Goal: Task Accomplishment & Management: Use online tool/utility

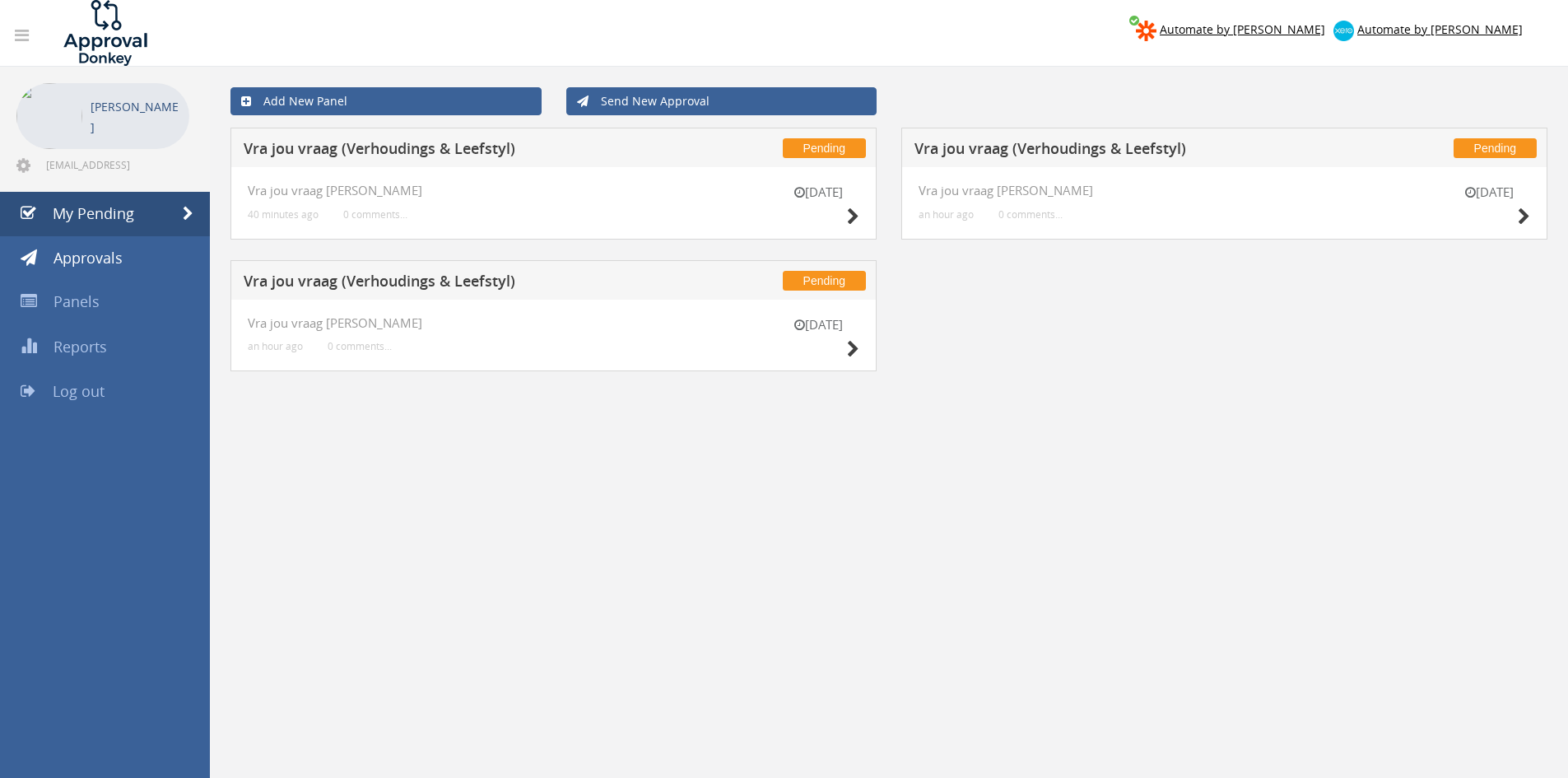
drag, startPoint x: 1486, startPoint y: 560, endPoint x: 1234, endPoint y: 510, distance: 256.9
click at [1482, 559] on div "Add New Panel Send New Approval Pending Vra jou vraag ([PERSON_NAME] & Leefstyl…" at bounding box center [889, 456] width 1358 height 778
click at [852, 341] on icon at bounding box center [853, 349] width 12 height 17
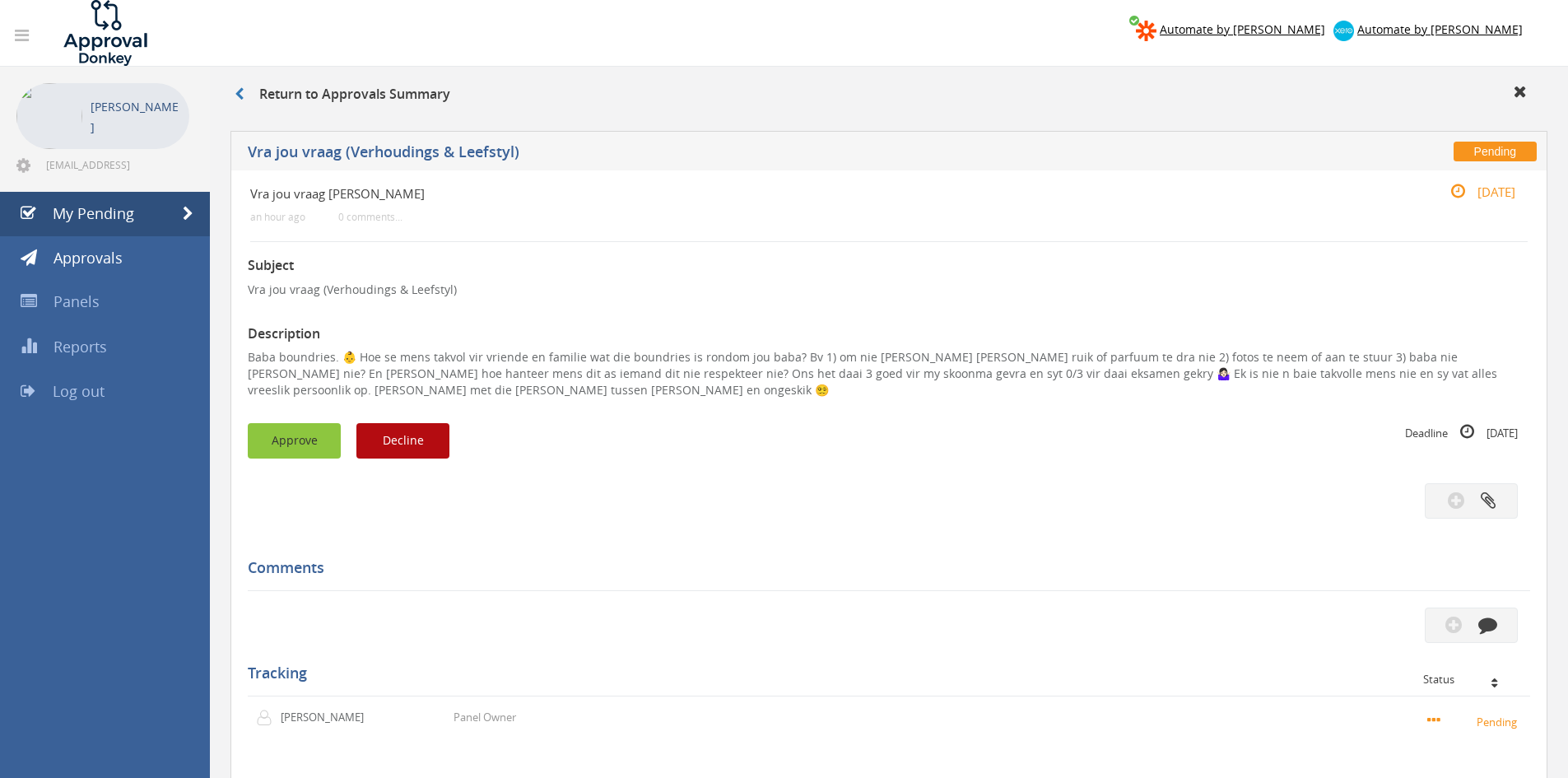
click at [310, 424] on button "Approve" at bounding box center [294, 442] width 93 height 36
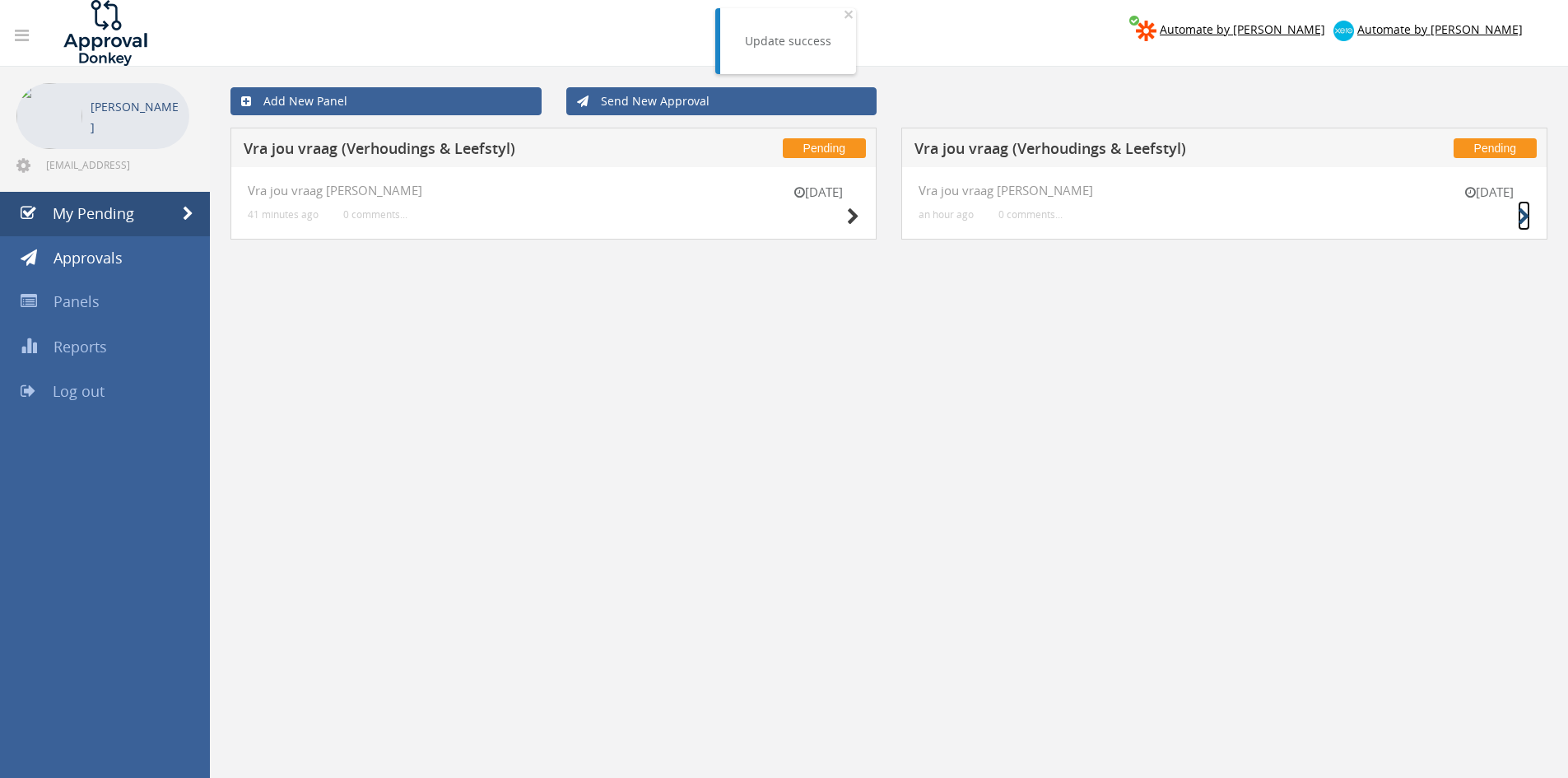
click at [1520, 222] on icon at bounding box center [1524, 216] width 12 height 17
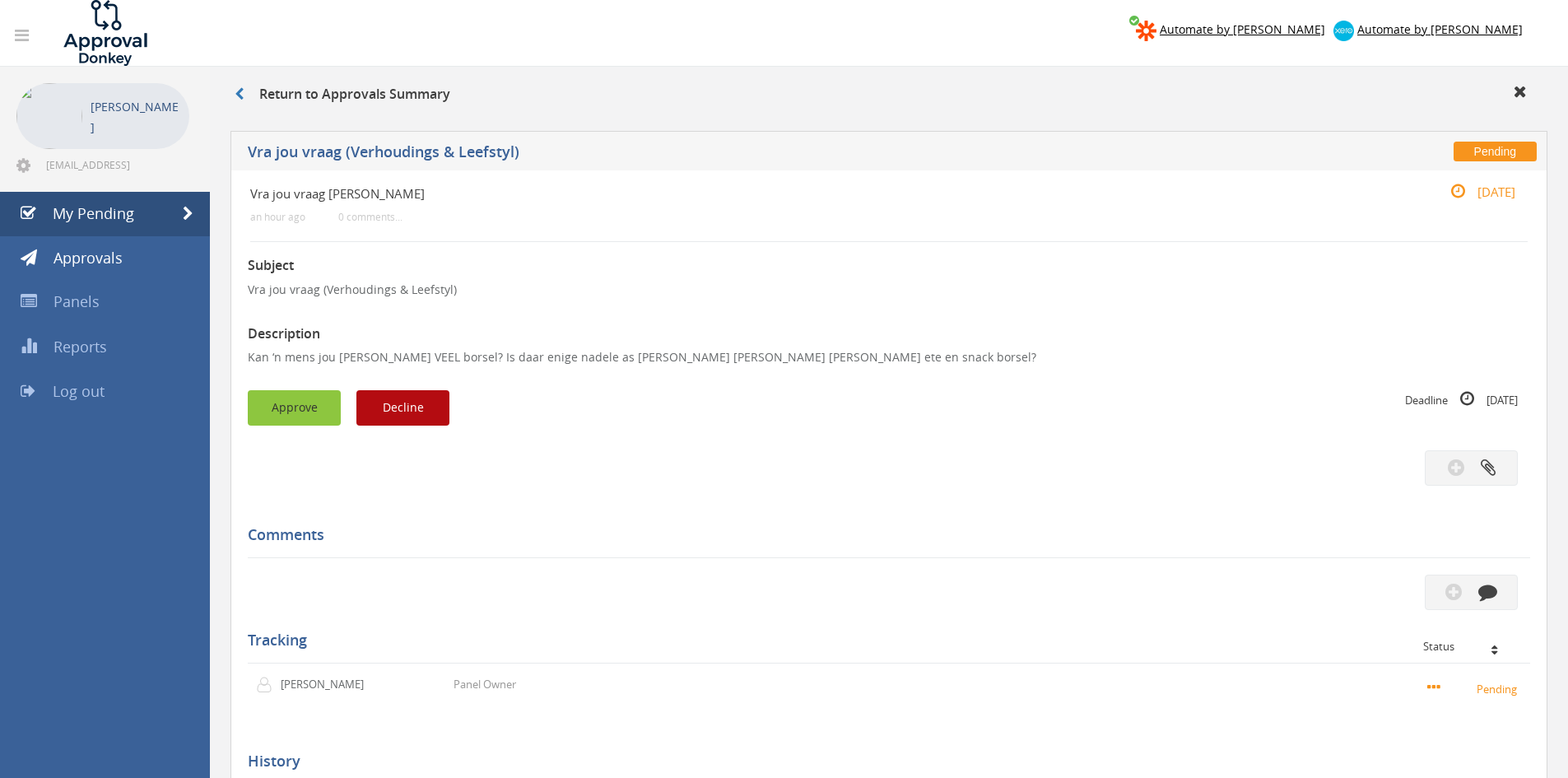
click at [309, 418] on button "Approve" at bounding box center [294, 408] width 93 height 36
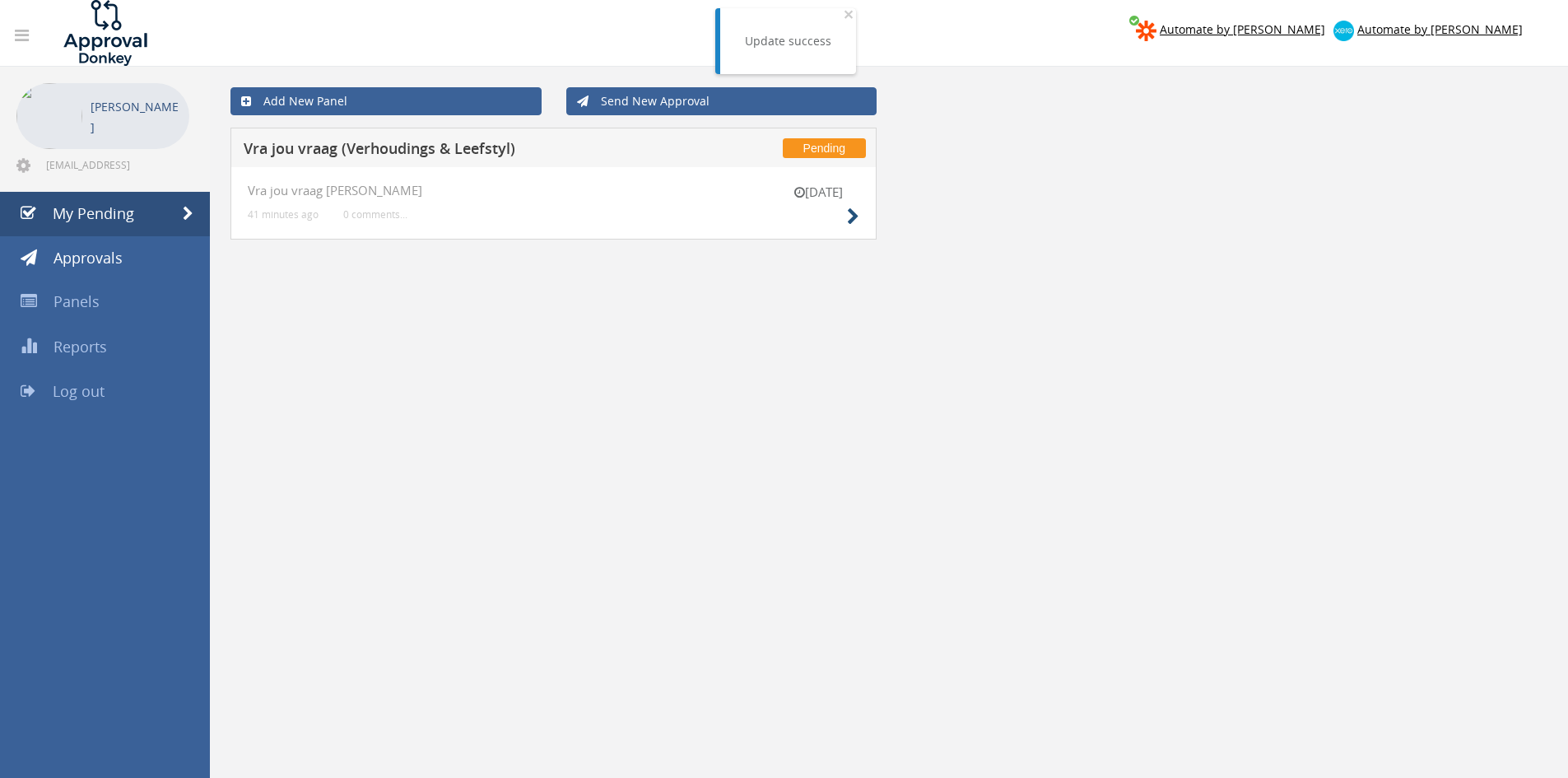
click at [858, 216] on div "[DATE] Vra jou vraag [PERSON_NAME] 41 minutes ago 0 comments..." at bounding box center [554, 203] width 646 height 73
click at [854, 215] on icon at bounding box center [853, 216] width 12 height 17
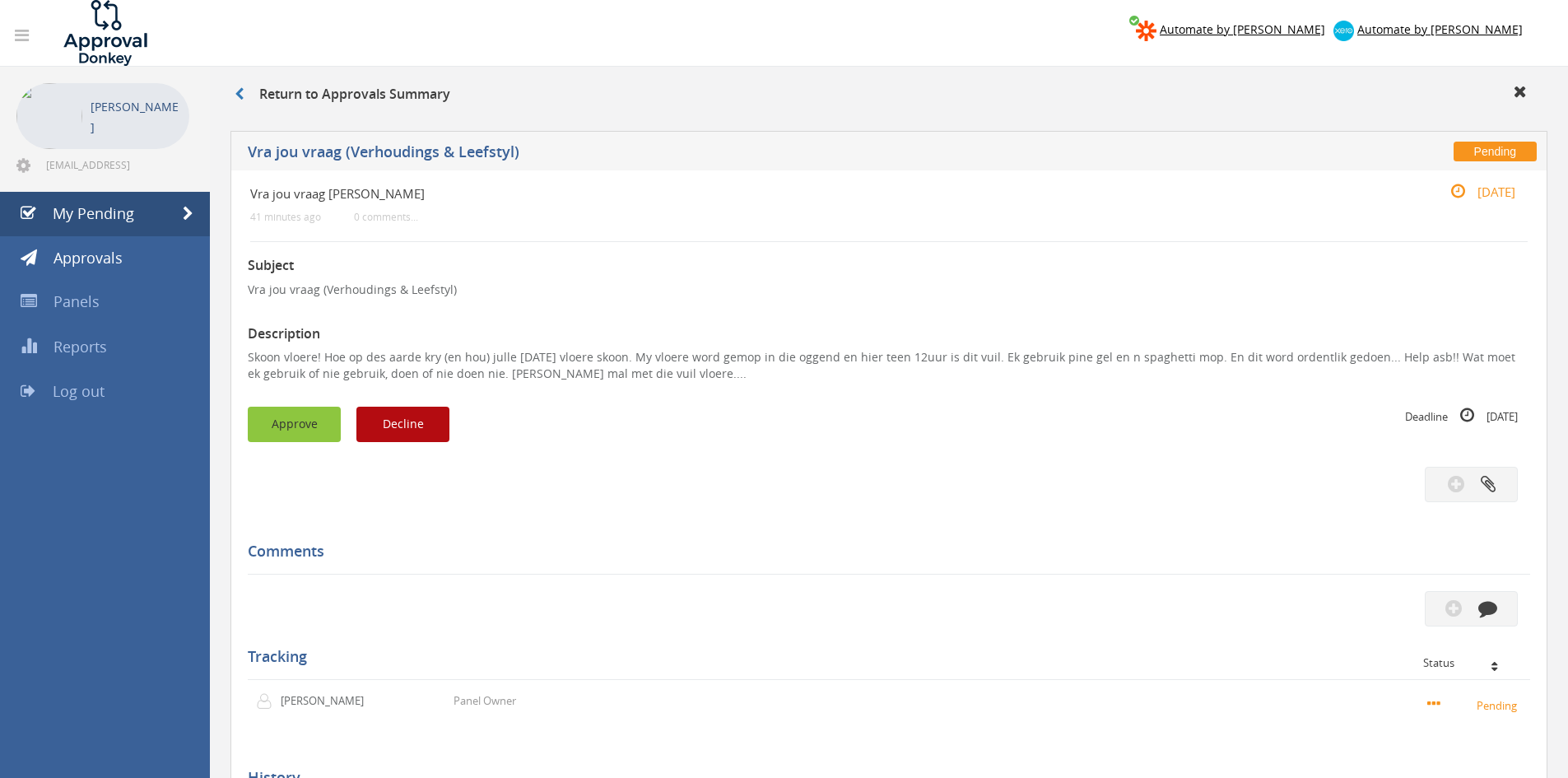
click at [299, 411] on button "Approve" at bounding box center [294, 425] width 93 height 36
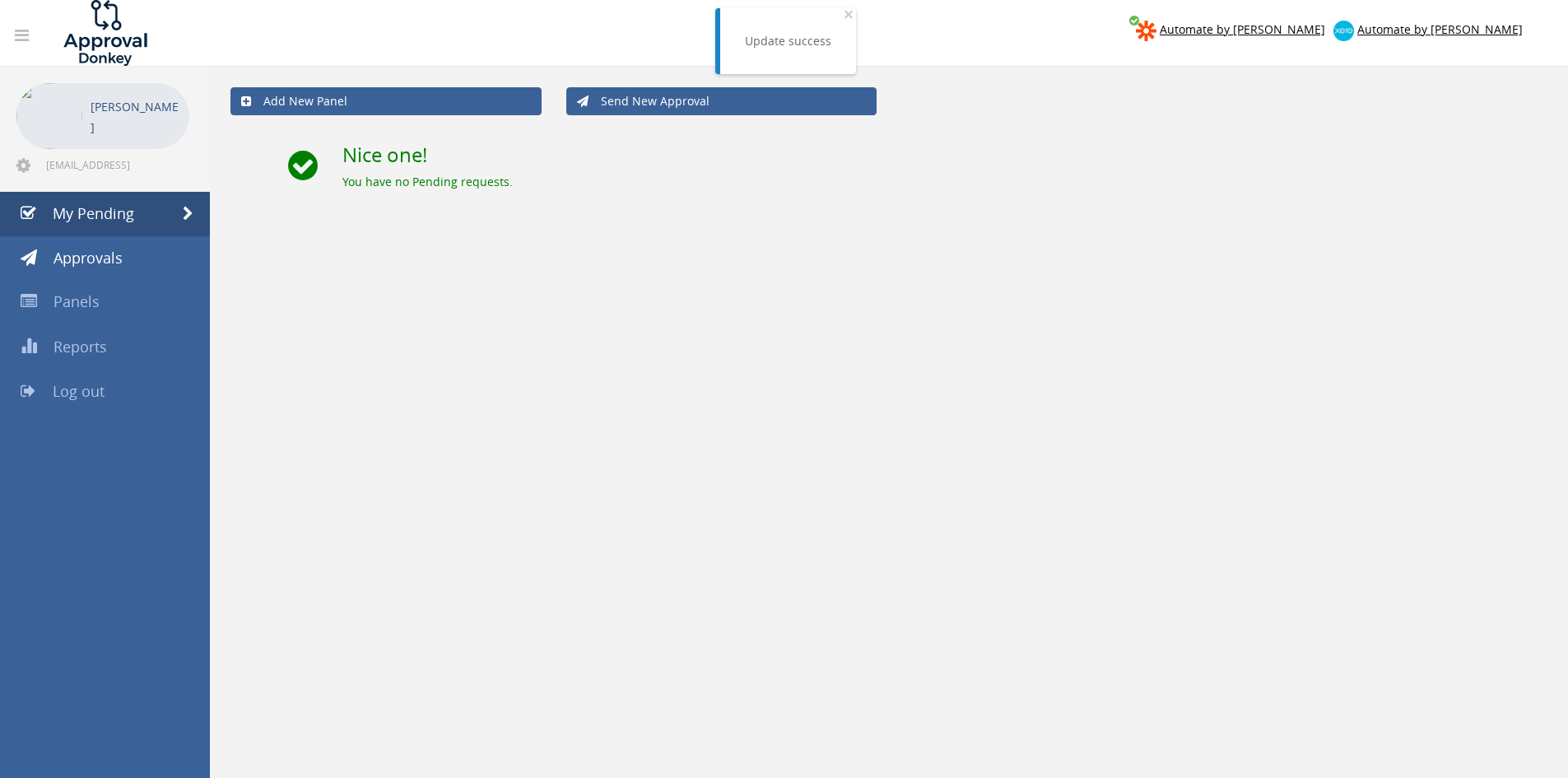
click at [116, 385] on link "Log out" at bounding box center [104, 392] width 210 height 45
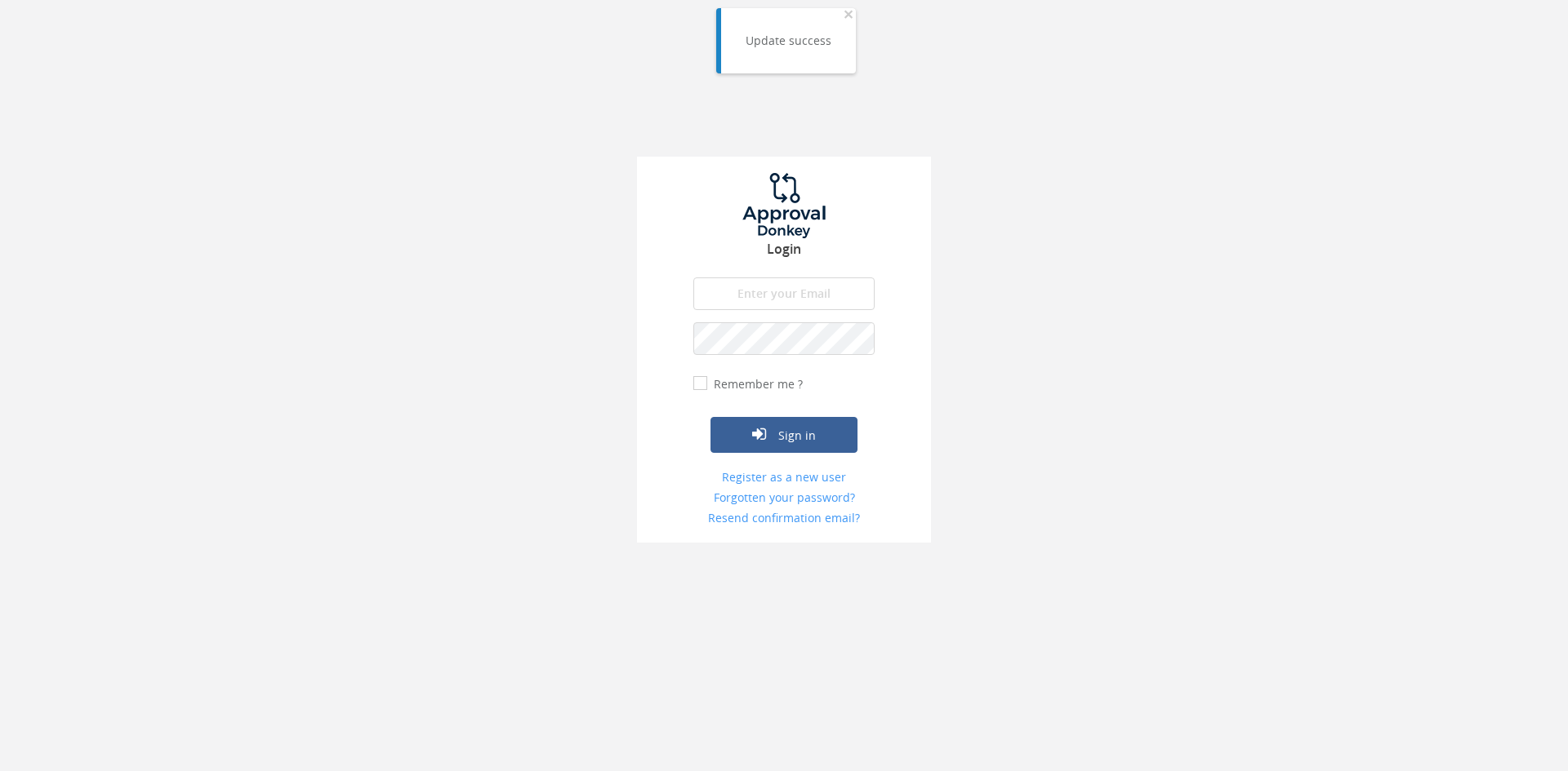
click at [810, 288] on input "email" at bounding box center [784, 294] width 181 height 33
type input "[EMAIL_ADDRESS][DOMAIN_NAME]"
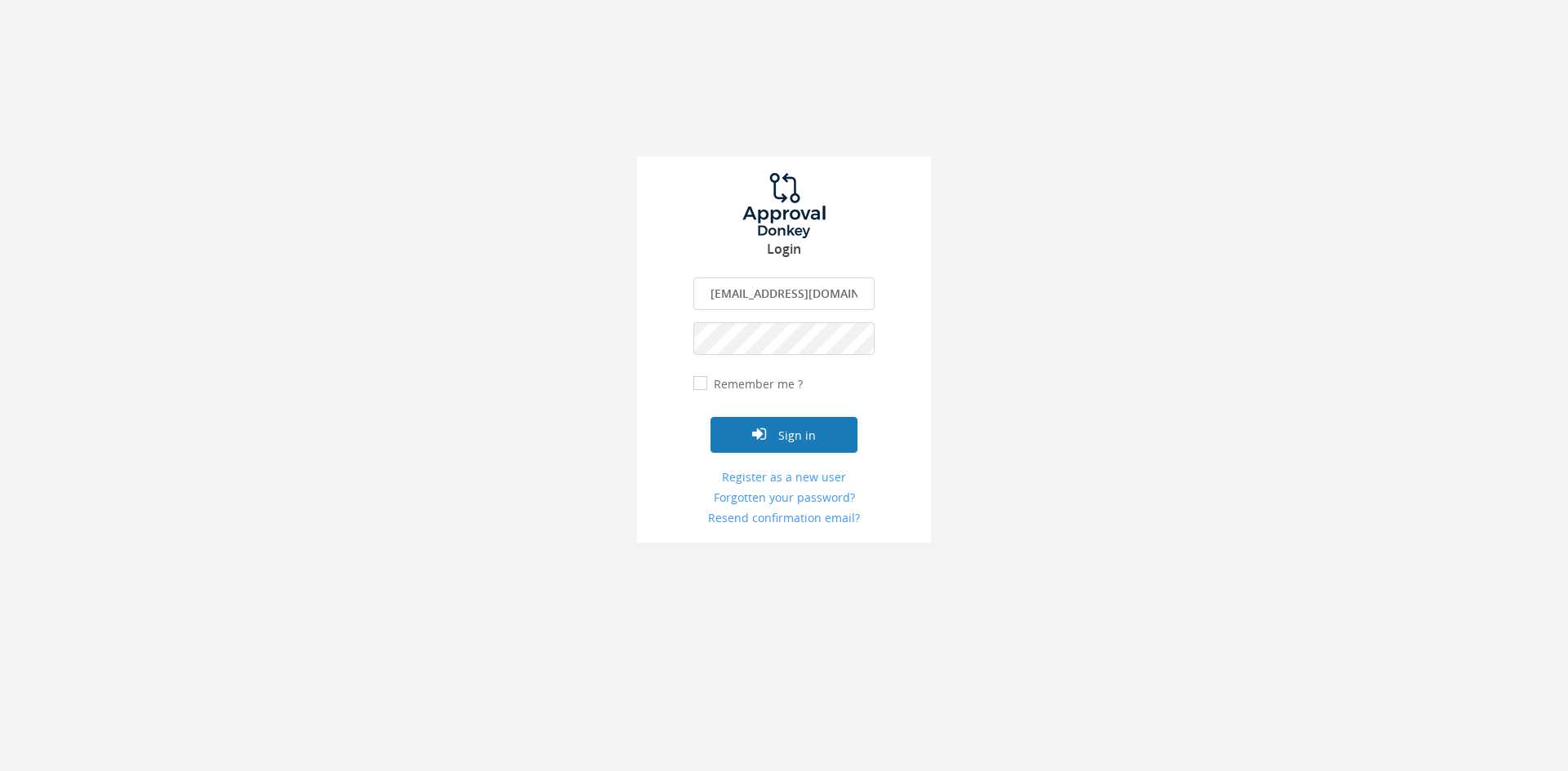
click at [779, 438] on button "Sign in" at bounding box center [783, 435] width 147 height 35
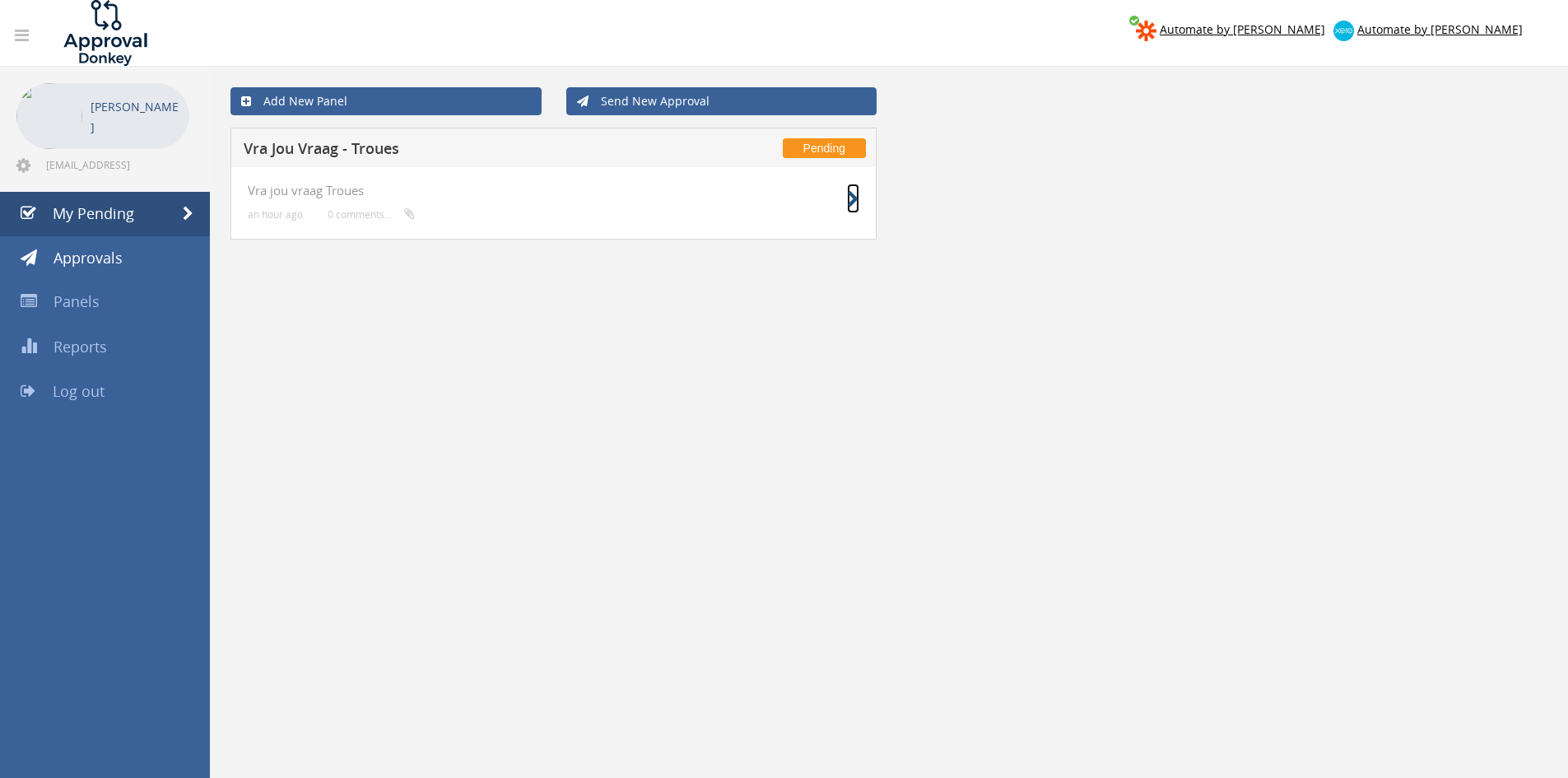
click at [855, 206] on icon at bounding box center [853, 199] width 12 height 17
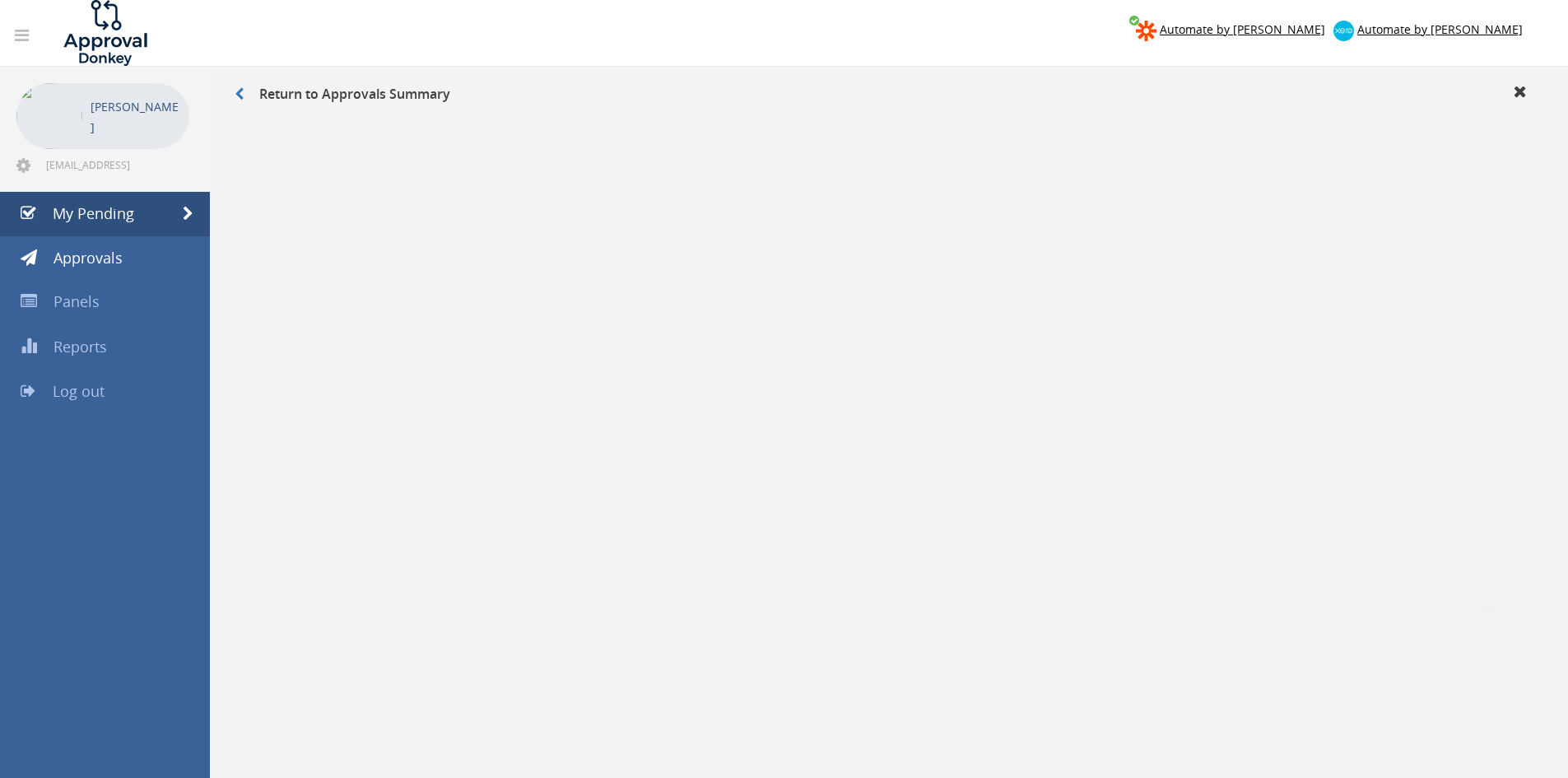
click at [309, 408] on button "Approve" at bounding box center [294, 408] width 93 height 36
